Goal: Task Accomplishment & Management: Manage account settings

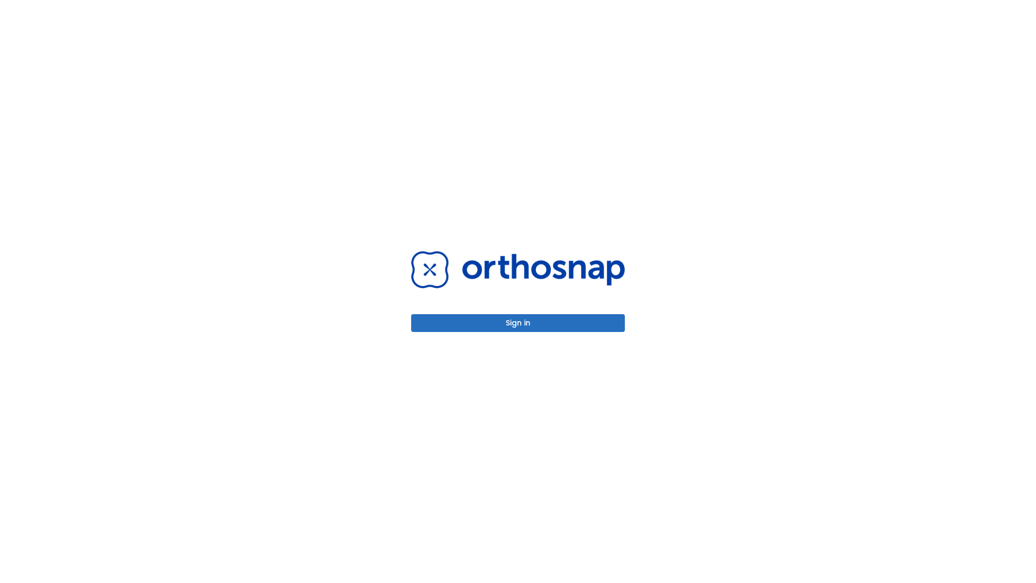
click at [518, 323] on button "Sign in" at bounding box center [518, 323] width 214 height 18
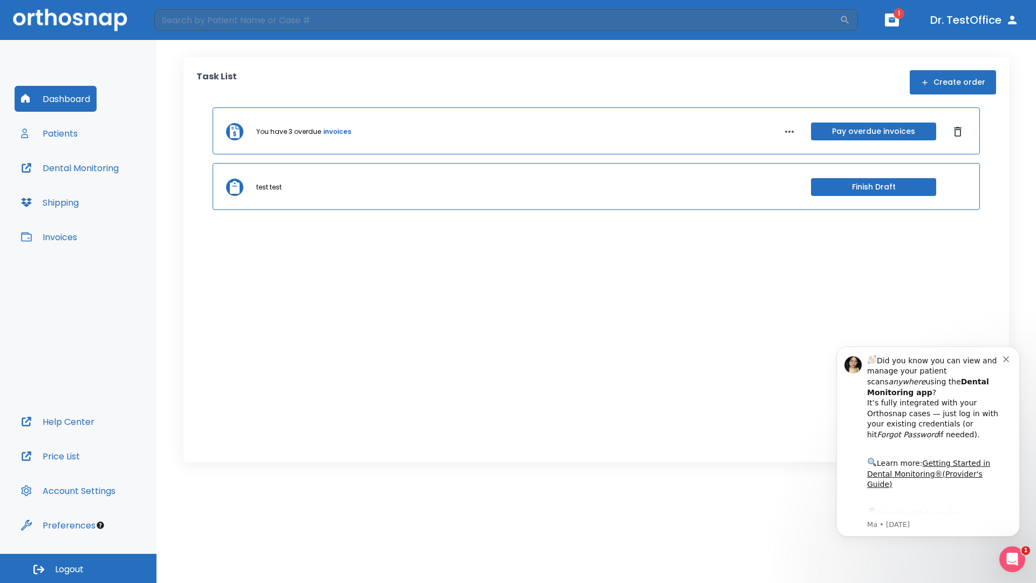
click at [78, 568] on span "Logout" at bounding box center [69, 570] width 29 height 12
